Goal: Task Accomplishment & Management: Complete application form

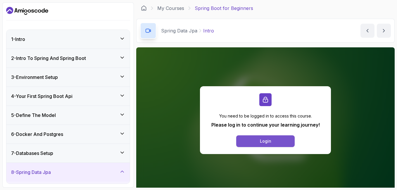
click at [278, 139] on button "Login" at bounding box center [265, 141] width 59 height 12
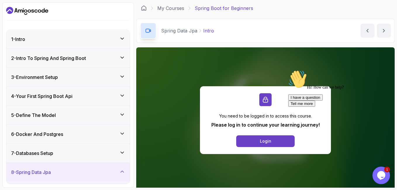
scroll to position [29, 0]
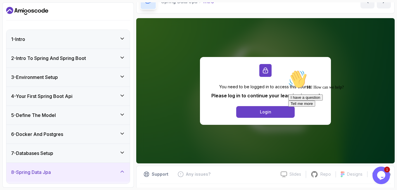
click at [288, 70] on icon "Chat attention grabber" at bounding box center [288, 70] width 0 height 0
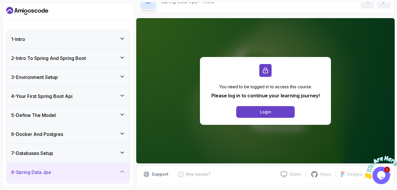
click at [121, 97] on icon at bounding box center [122, 96] width 6 height 6
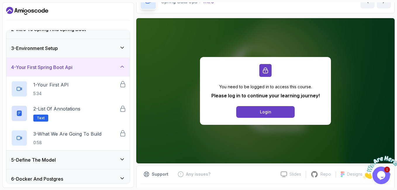
click at [123, 69] on icon at bounding box center [122, 67] width 6 height 6
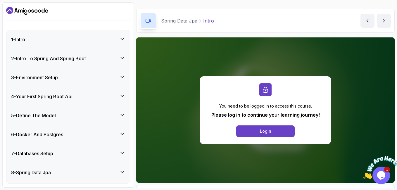
scroll to position [0, 0]
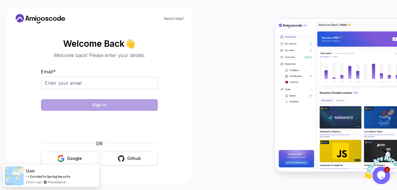
click at [131, 158] on div "Github" at bounding box center [134, 159] width 14 height 6
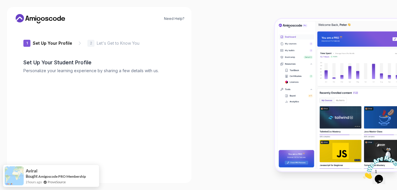
type input "happyottera870f"
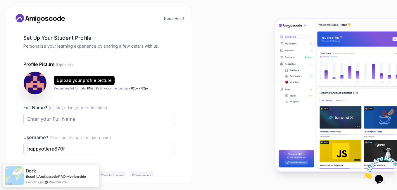
scroll to position [54, 0]
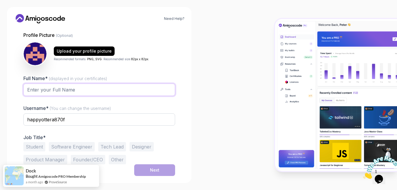
click at [86, 88] on input "Full Name* (displayed in your certificates)" at bounding box center [99, 90] width 152 height 12
type input "Lesego Ntsoane"
click at [37, 146] on button "Student" at bounding box center [34, 146] width 22 height 9
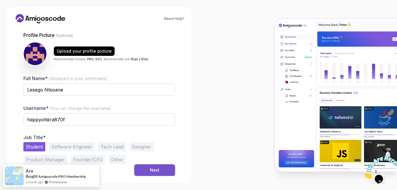
click at [150, 171] on div "Next" at bounding box center [154, 170] width 9 height 6
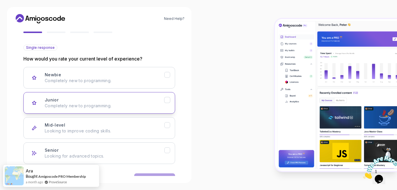
scroll to position [72, 0]
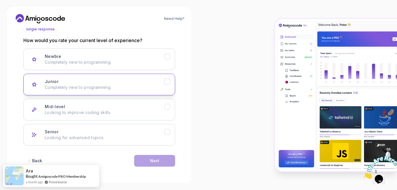
click at [136, 87] on p "Completely new to programming." at bounding box center [105, 88] width 120 height 6
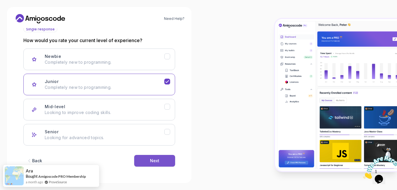
click at [154, 159] on div "Next" at bounding box center [154, 161] width 9 height 6
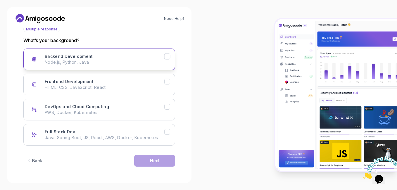
click at [156, 61] on p "Node.js, Python, Java" at bounding box center [105, 62] width 120 height 6
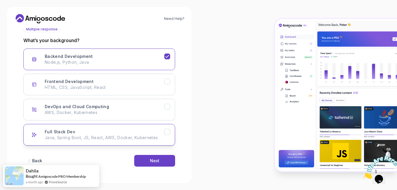
click at [157, 137] on p "Java, Spring Boot, JS, React, AWS, Docker, Kubernetes" at bounding box center [105, 138] width 120 height 6
click at [168, 159] on button "Next" at bounding box center [154, 161] width 41 height 12
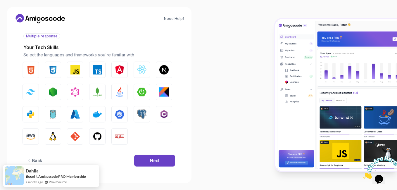
scroll to position [65, 0]
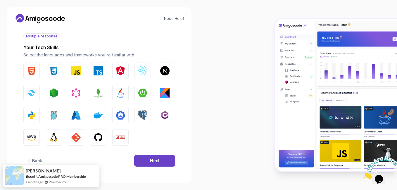
click at [40, 73] on div "HTML CSS JavaScript TypeScript Angular React.js Next.js Tailwind CSS Node.js Gr…" at bounding box center [99, 104] width 152 height 83
click at [34, 74] on img "button" at bounding box center [31, 70] width 9 height 9
click at [49, 74] on button "CSS" at bounding box center [54, 71] width 16 height 16
click at [70, 73] on button "JavaScript" at bounding box center [76, 71] width 16 height 16
click at [122, 95] on img "button" at bounding box center [120, 92] width 9 height 9
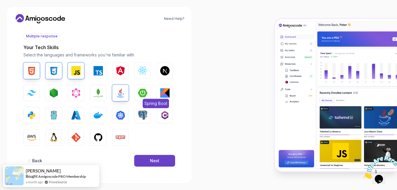
click at [150, 91] on button "Spring Boot" at bounding box center [143, 93] width 16 height 16
click at [32, 115] on img "button" at bounding box center [31, 115] width 9 height 9
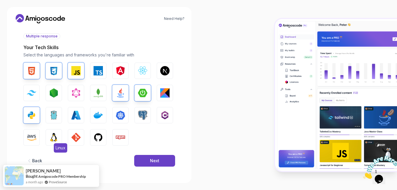
click at [53, 135] on img "button" at bounding box center [53, 137] width 9 height 9
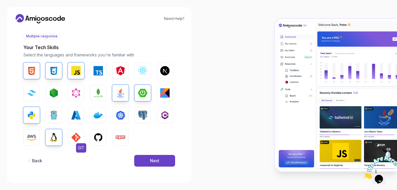
click at [75, 135] on img "button" at bounding box center [75, 137] width 9 height 9
click at [97, 139] on img "button" at bounding box center [98, 137] width 9 height 9
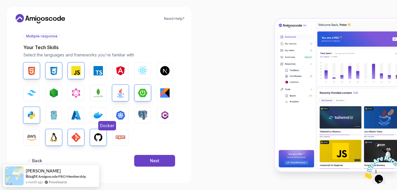
click at [102, 117] on img "button" at bounding box center [98, 115] width 9 height 9
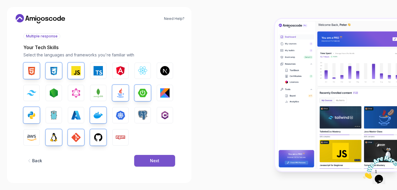
click at [161, 162] on button "Next" at bounding box center [154, 161] width 41 height 12
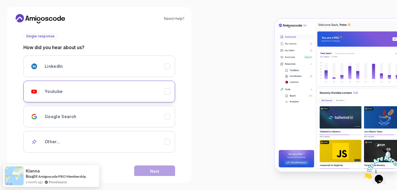
click at [153, 98] on button "Youtube" at bounding box center [99, 92] width 152 height 22
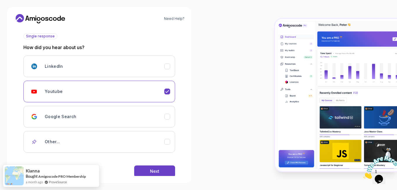
scroll to position [76, 0]
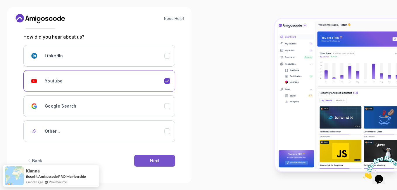
click at [156, 159] on div "Next" at bounding box center [154, 161] width 9 height 6
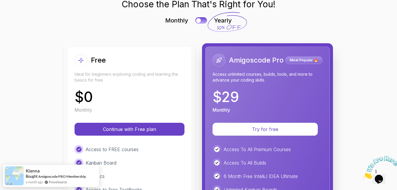
scroll to position [88, 0]
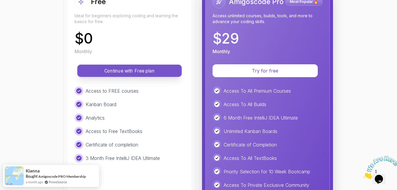
click at [123, 72] on p "Continue with Free plan" at bounding box center [129, 71] width 91 height 7
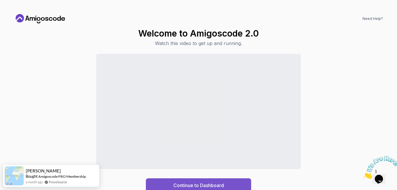
click at [212, 180] on button "Continue to Dashboard" at bounding box center [198, 185] width 105 height 14
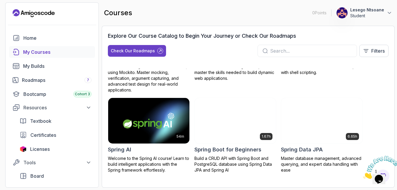
scroll to position [995, 0]
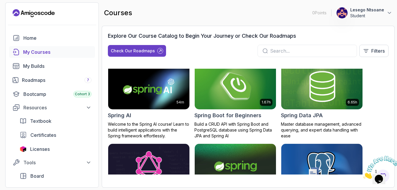
click at [224, 103] on img at bounding box center [235, 87] width 85 height 48
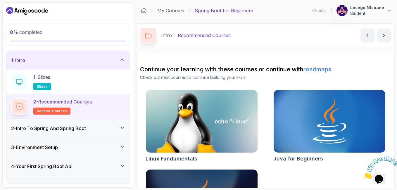
click at [120, 125] on icon at bounding box center [122, 128] width 6 height 6
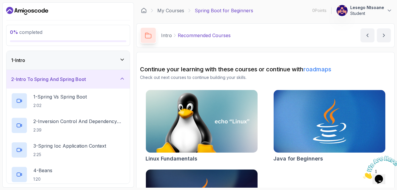
click at [124, 80] on icon at bounding box center [122, 79] width 6 height 6
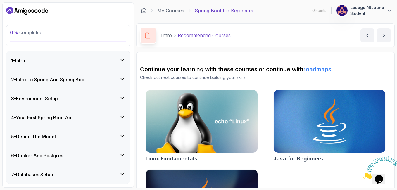
click at [121, 95] on icon at bounding box center [122, 98] width 6 height 6
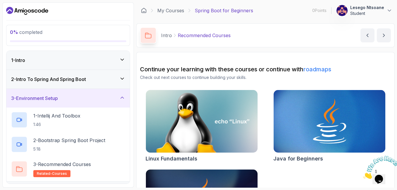
click at [121, 95] on icon at bounding box center [122, 98] width 6 height 6
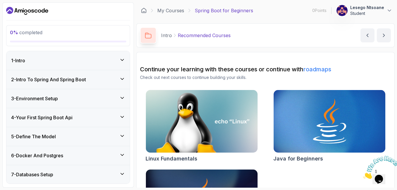
click at [124, 114] on icon at bounding box center [122, 117] width 6 height 6
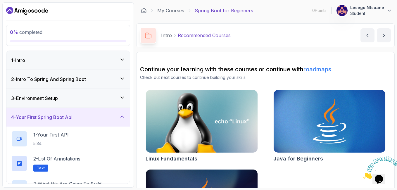
click at [123, 116] on icon at bounding box center [122, 117] width 6 height 6
